Goal: Find contact information: Find contact information

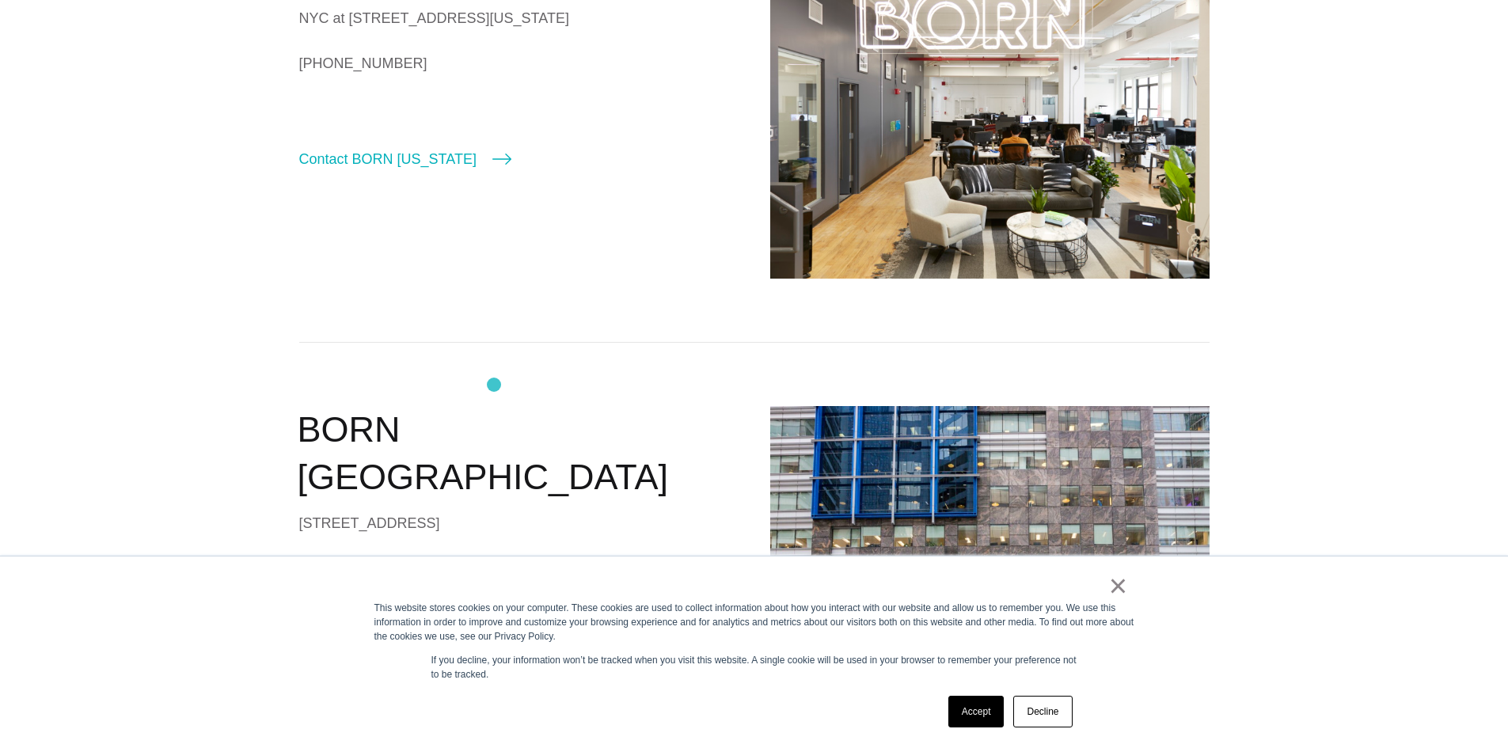
scroll to position [640, 0]
click at [975, 733] on div "× This website stores cookies on your computer. These cookies are used to colle…" at bounding box center [754, 652] width 791 height 192
click at [974, 720] on link "Accept" at bounding box center [976, 712] width 56 height 32
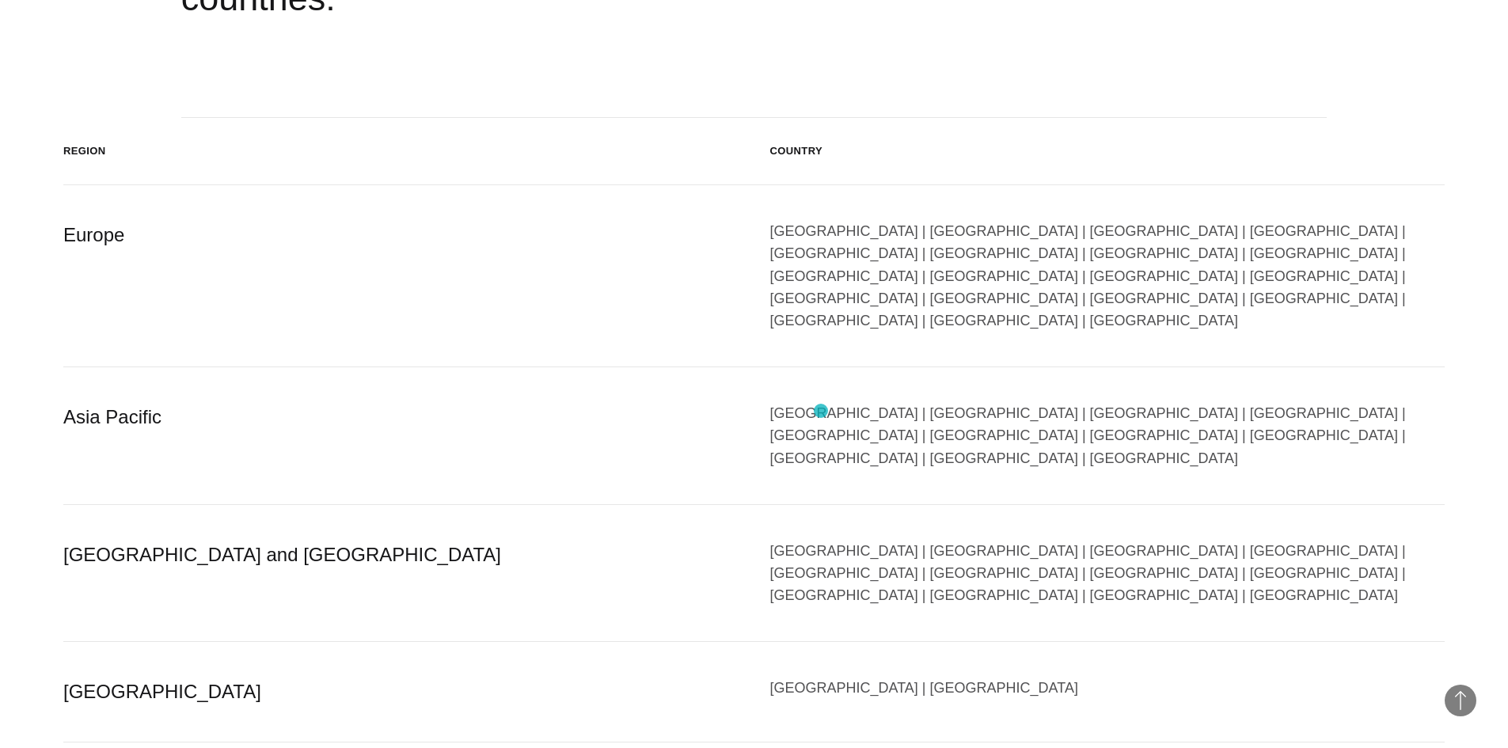
scroll to position [2762, 0]
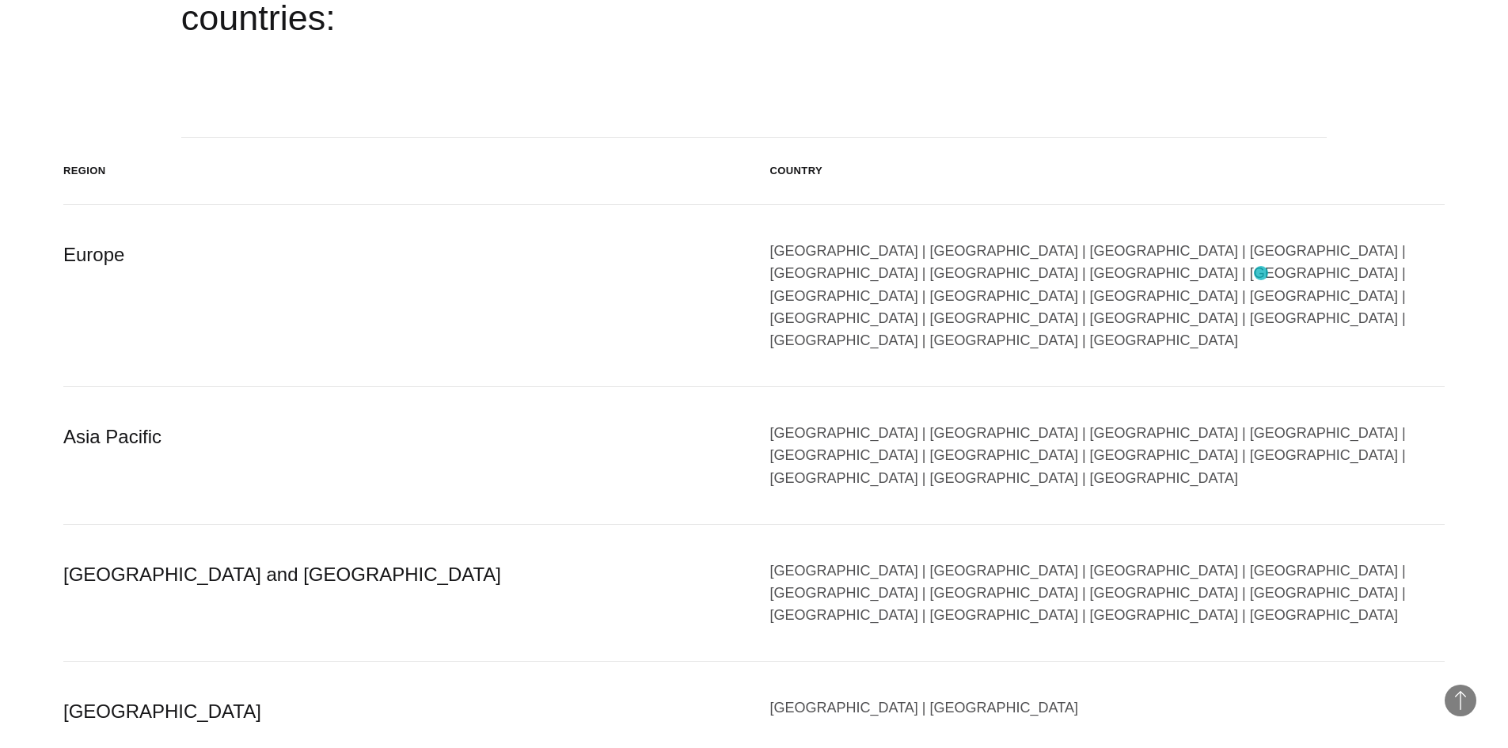
click at [1261, 273] on div "[GEOGRAPHIC_DATA] | [GEOGRAPHIC_DATA] | [GEOGRAPHIC_DATA] | [GEOGRAPHIC_DATA] |…" at bounding box center [1107, 296] width 675 height 112
click at [1261, 275] on div "[GEOGRAPHIC_DATA] | [GEOGRAPHIC_DATA] | [GEOGRAPHIC_DATA] | [GEOGRAPHIC_DATA] |…" at bounding box center [1107, 296] width 675 height 112
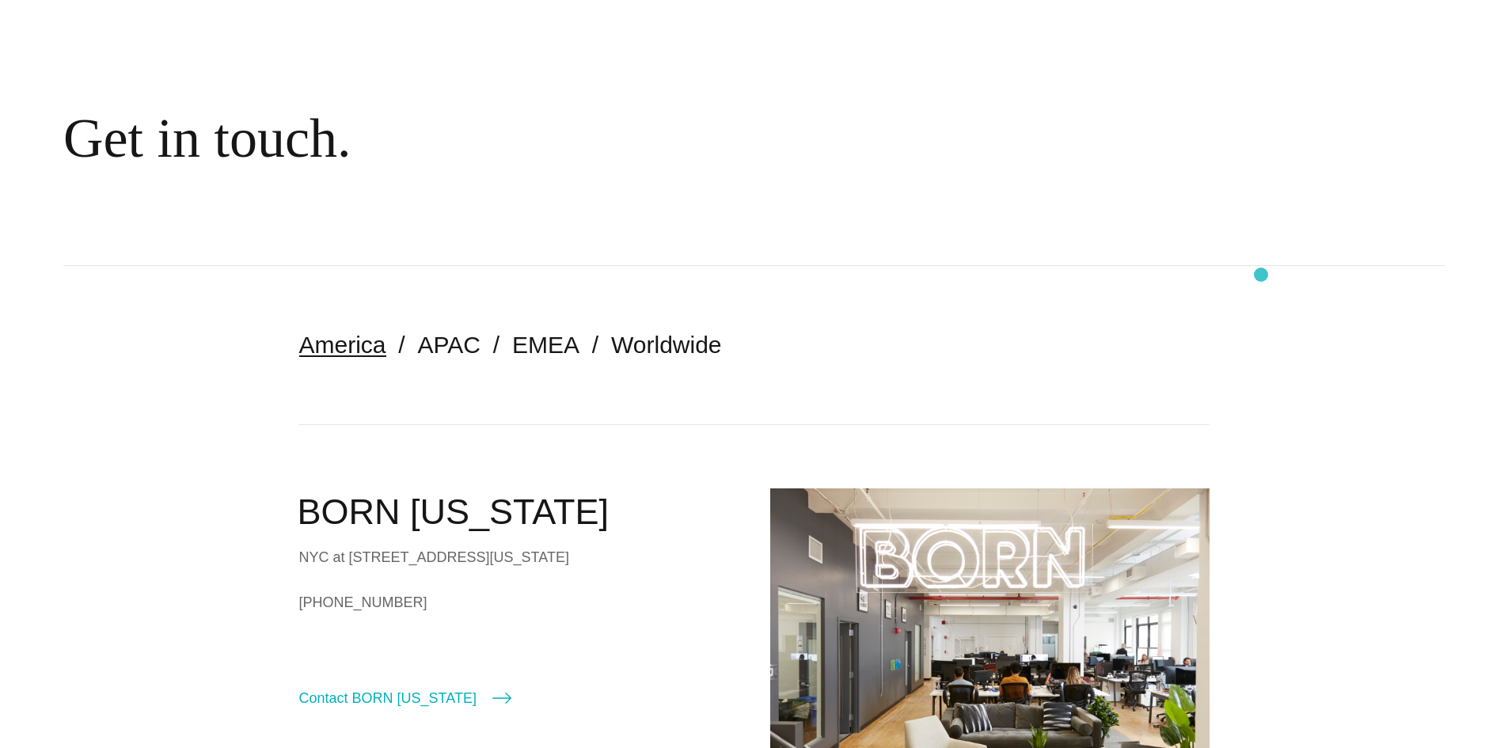
scroll to position [0, 0]
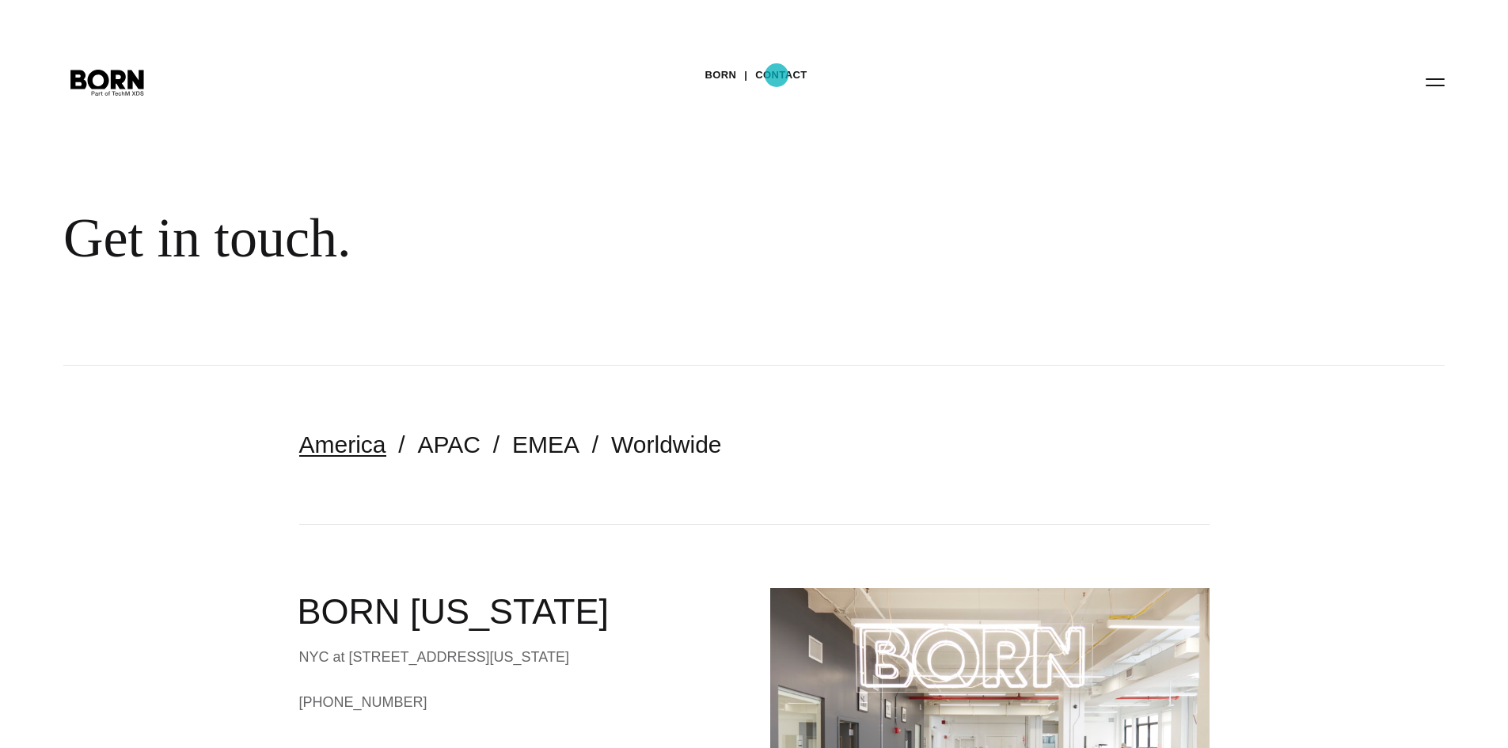
click at [776, 75] on link "Contact" at bounding box center [780, 75] width 51 height 24
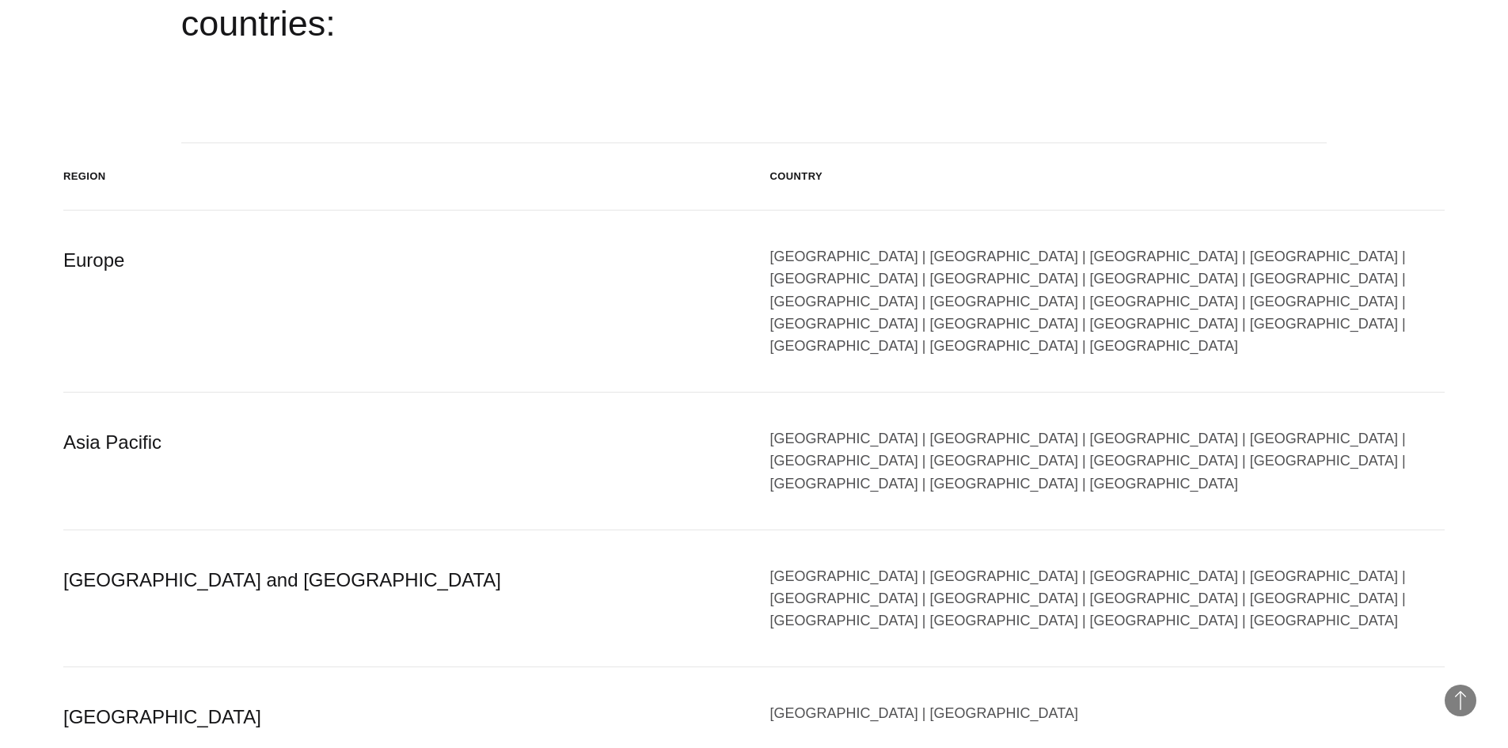
scroll to position [2993, 0]
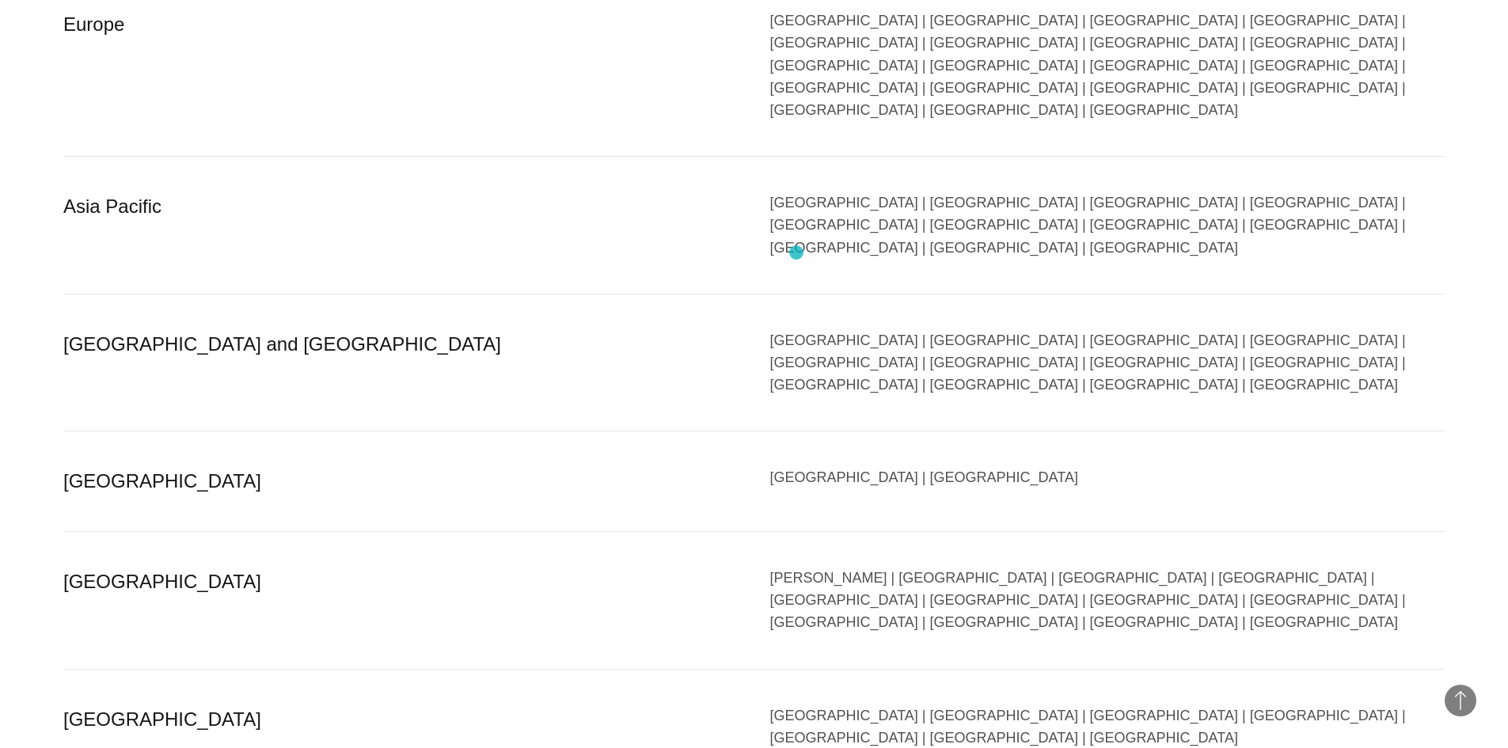
click at [795, 329] on div "[GEOGRAPHIC_DATA] | [GEOGRAPHIC_DATA] | [GEOGRAPHIC_DATA] | [GEOGRAPHIC_DATA] |…" at bounding box center [1107, 362] width 675 height 67
click at [168, 329] on div "[GEOGRAPHIC_DATA] and [GEOGRAPHIC_DATA]" at bounding box center [400, 362] width 675 height 67
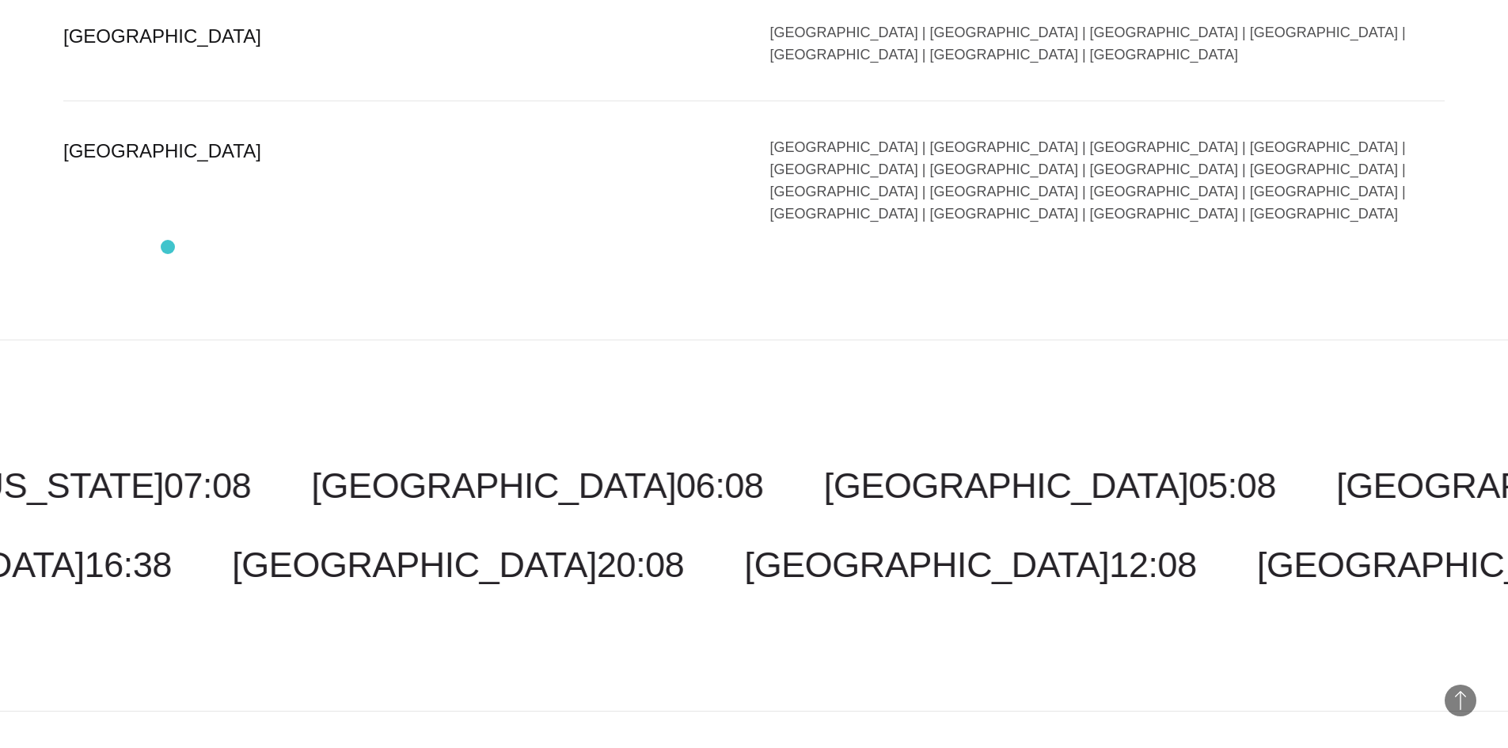
scroll to position [3974, 0]
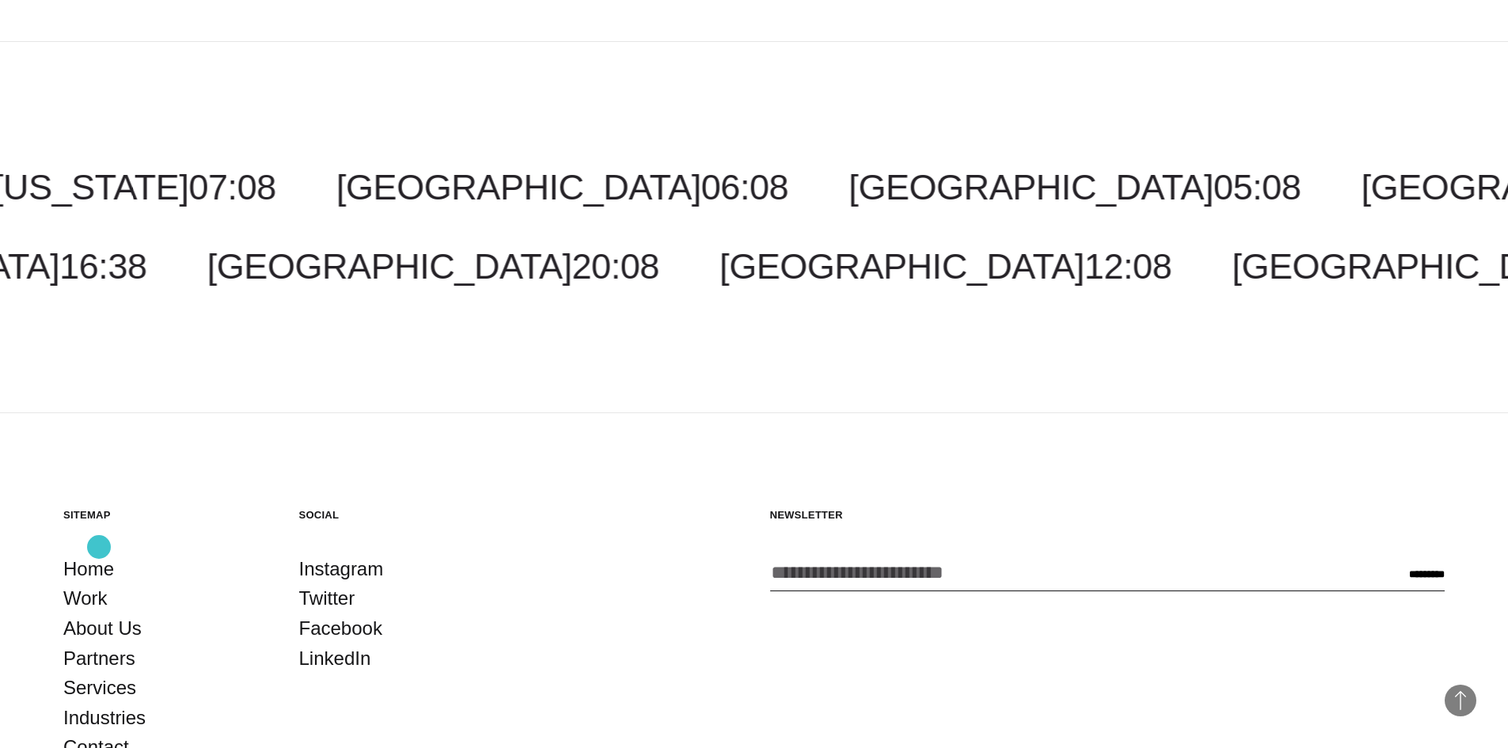
click at [99, 732] on link "Contact" at bounding box center [96, 747] width 66 height 30
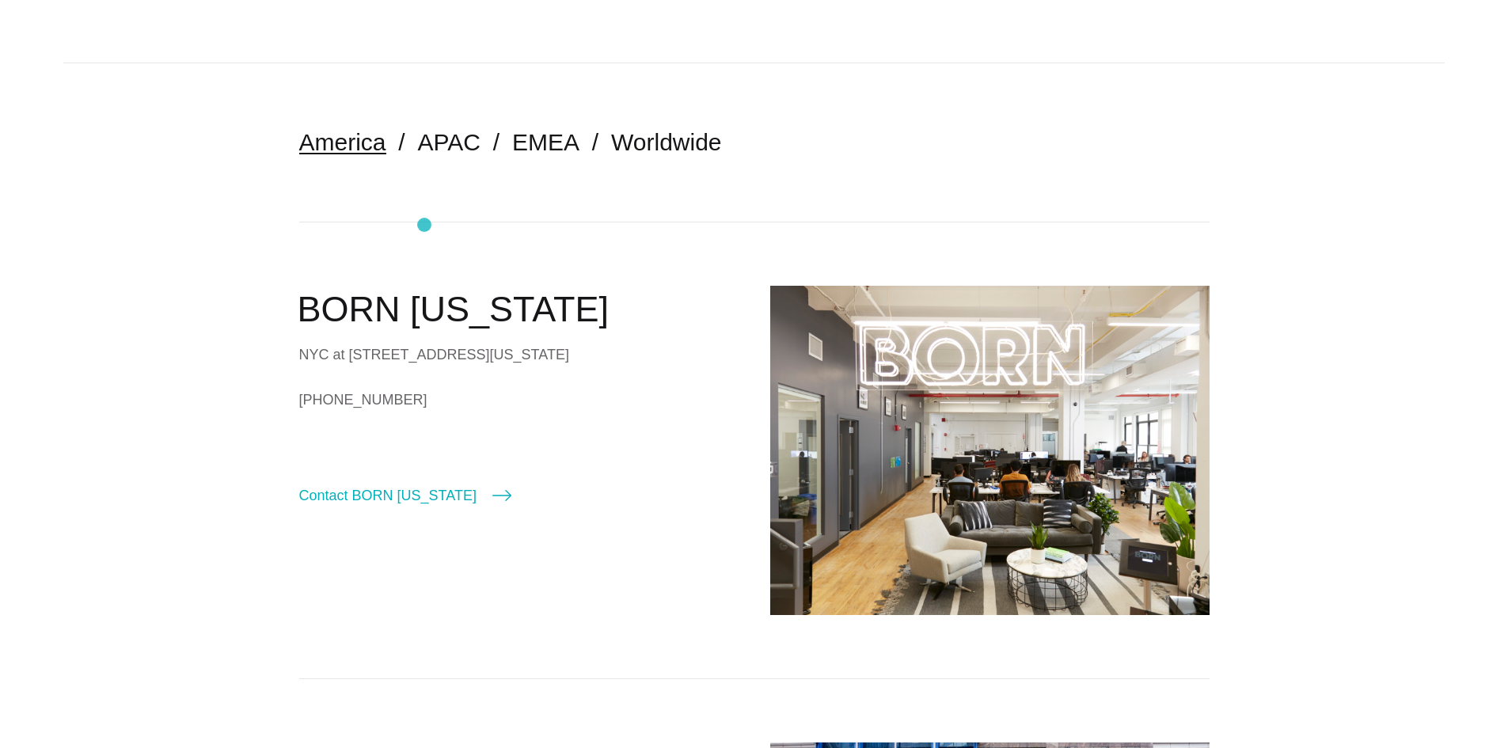
scroll to position [303, 0]
